Goal: Task Accomplishment & Management: Manage account settings

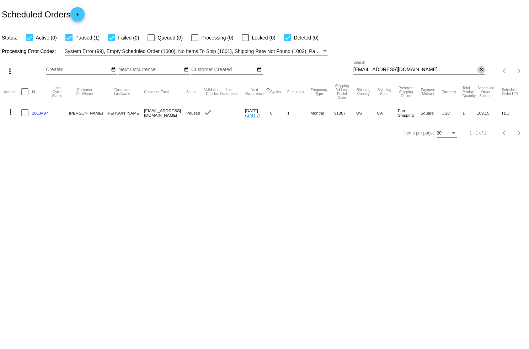
click at [481, 70] on mat-icon "close" at bounding box center [481, 70] width 5 height 6
click at [482, 70] on mat-icon "search" at bounding box center [481, 70] width 9 height 11
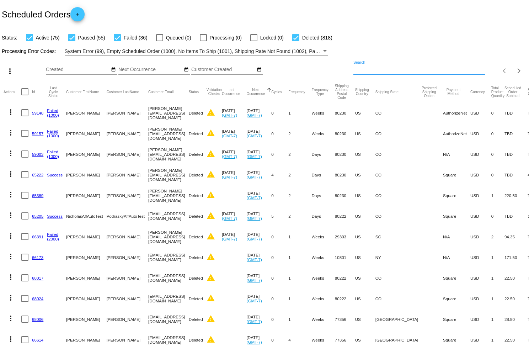
click at [442, 71] on input "Search" at bounding box center [420, 70] width 132 height 6
paste input "[EMAIL_ADDRESS][DOMAIN_NAME]"
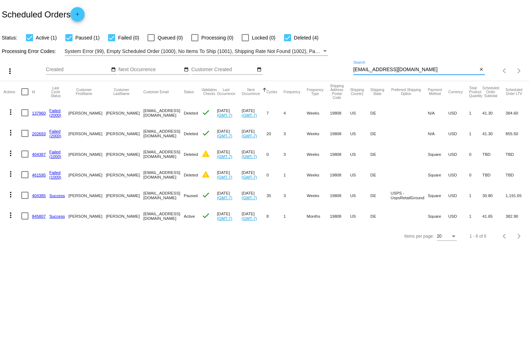
type input "[EMAIL_ADDRESS][DOMAIN_NAME]"
click at [10, 196] on mat-icon "more_vert" at bounding box center [10, 194] width 9 height 9
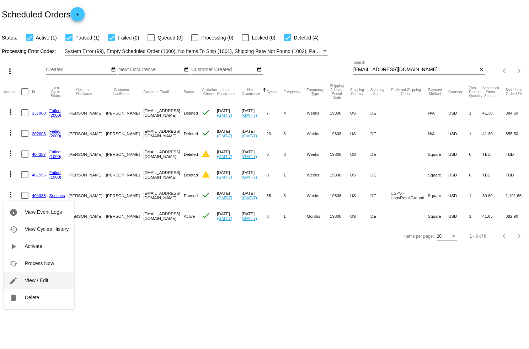
click at [39, 277] on span "View / Edit" at bounding box center [36, 280] width 23 height 6
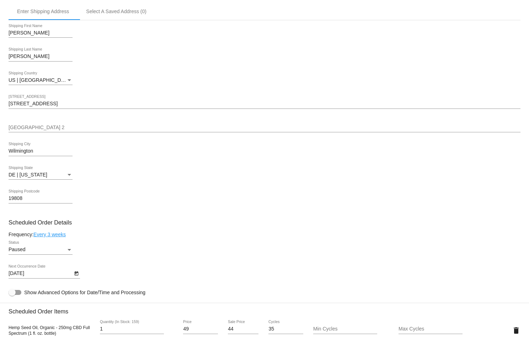
scroll to position [223, 0]
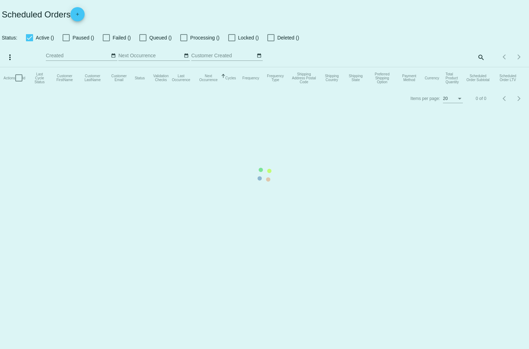
checkbox input "true"
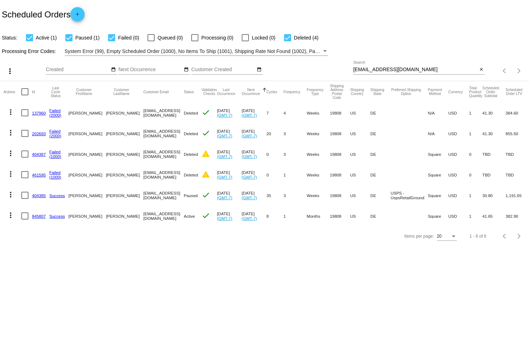
click at [15, 215] on button "more_vert" at bounding box center [11, 214] width 14 height 14
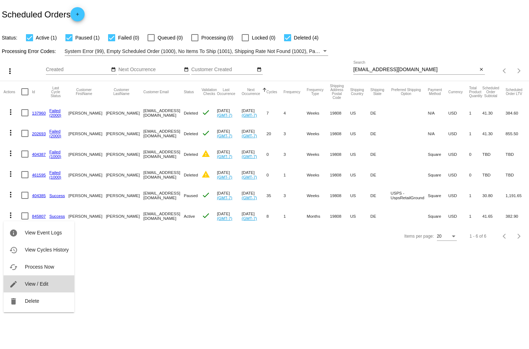
click at [35, 279] on button "edit View / Edit" at bounding box center [39, 283] width 71 height 17
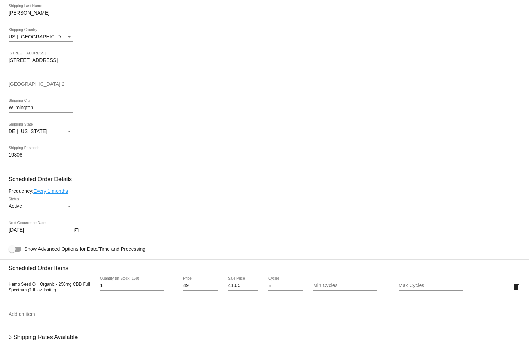
scroll to position [243, 0]
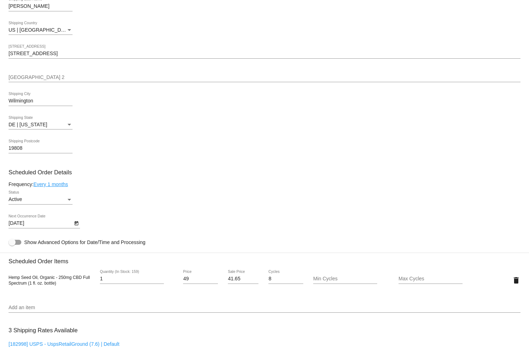
click at [68, 201] on div "Status" at bounding box center [70, 200] width 4 height 2
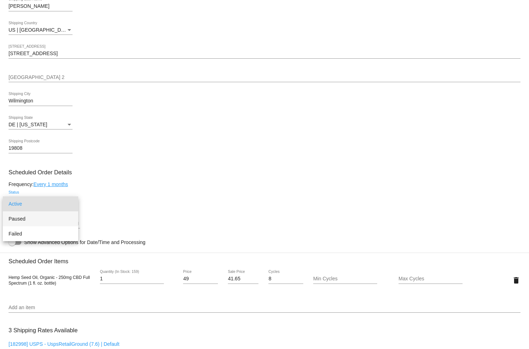
click at [58, 218] on span "Paused" at bounding box center [41, 218] width 64 height 15
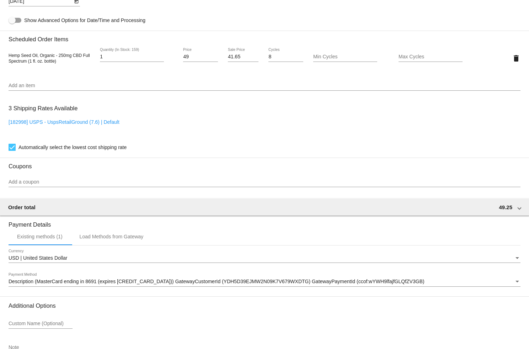
scroll to position [519, 0]
